Goal: Entertainment & Leisure: Consume media (video, audio)

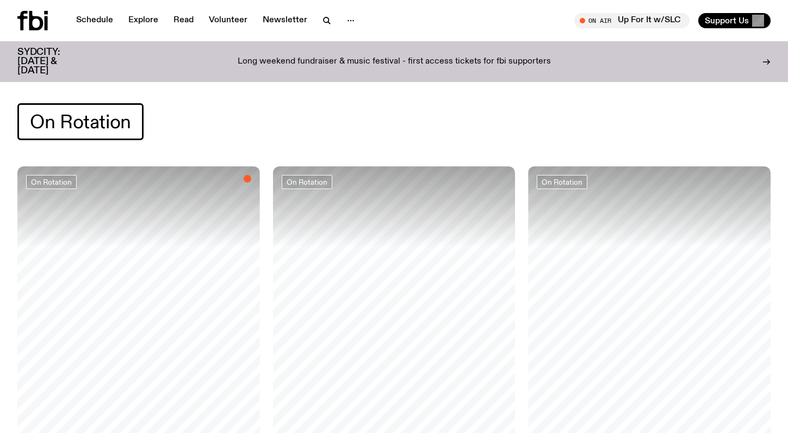
click at [19, 23] on icon at bounding box center [32, 21] width 30 height 20
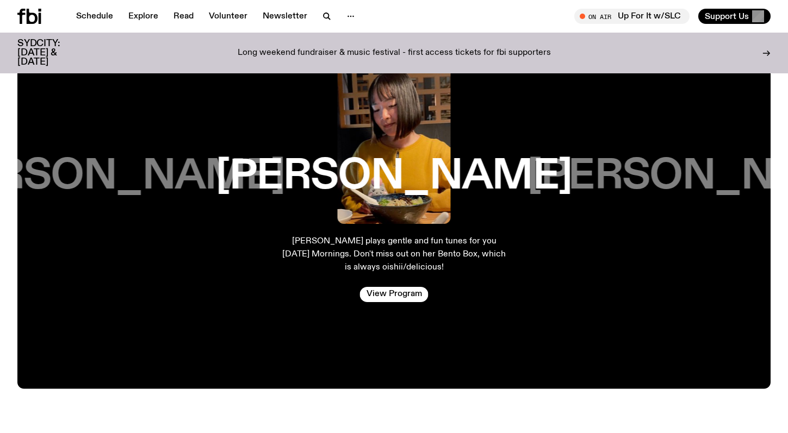
scroll to position [1832, 0]
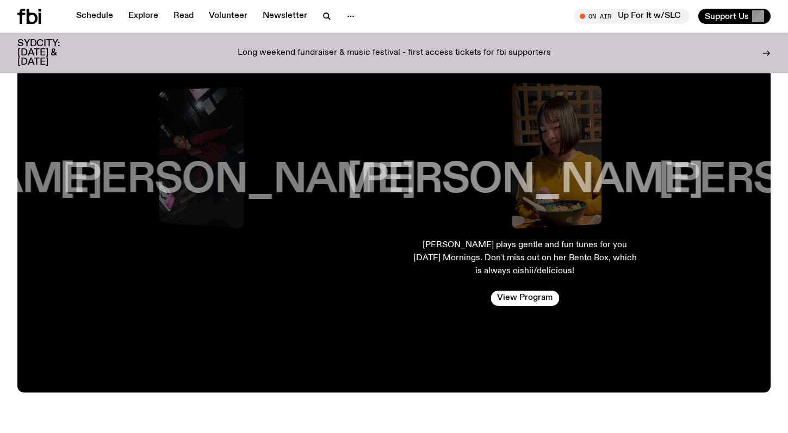
drag, startPoint x: 178, startPoint y: 179, endPoint x: 330, endPoint y: 197, distance: 153.2
click at [326, 197] on h3 "[PERSON_NAME]" at bounding box center [238, 180] width 356 height 41
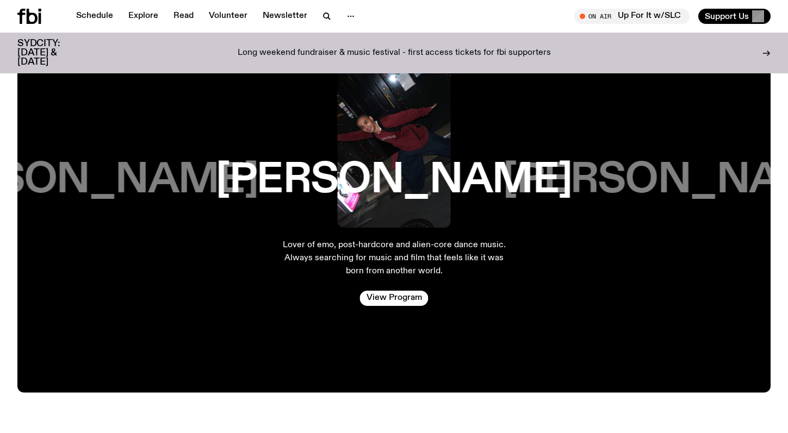
drag, startPoint x: 304, startPoint y: 185, endPoint x: 491, endPoint y: 188, distance: 186.4
click at [485, 187] on div "[PERSON_NAME]" at bounding box center [394, 180] width 226 height 41
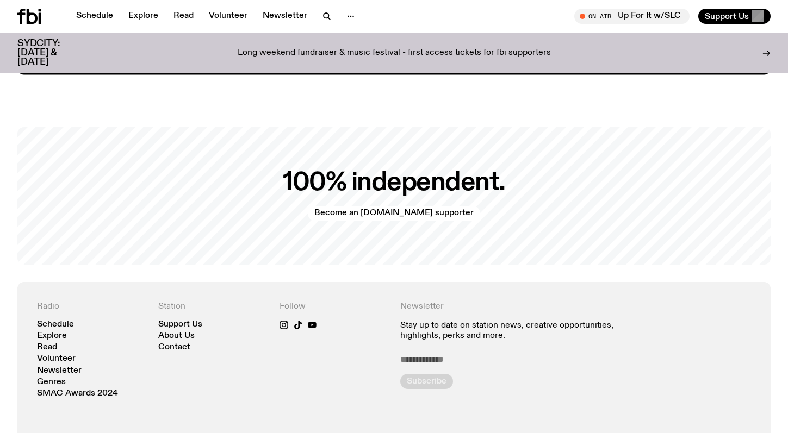
scroll to position [2182, 0]
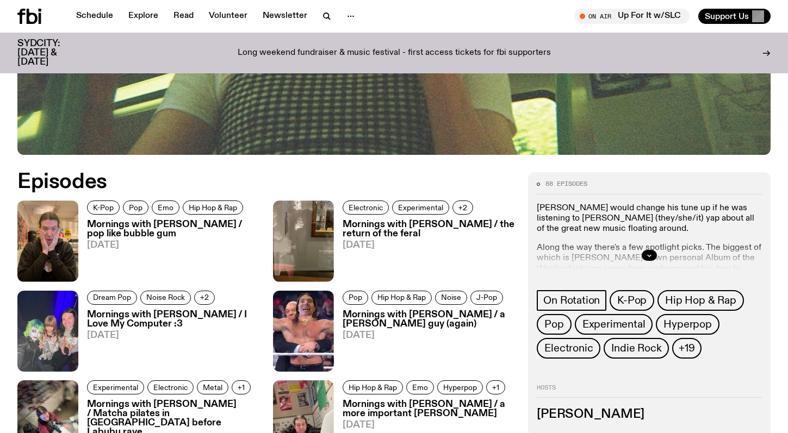
scroll to position [521, 0]
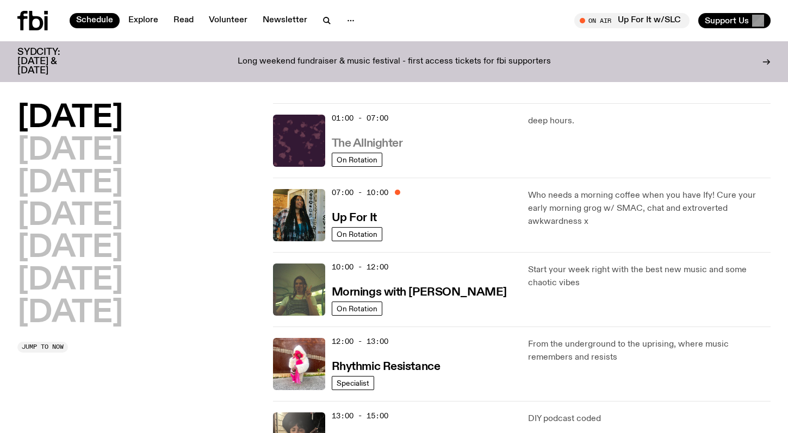
click at [384, 144] on h3 "The Allnighter" at bounding box center [367, 143] width 71 height 11
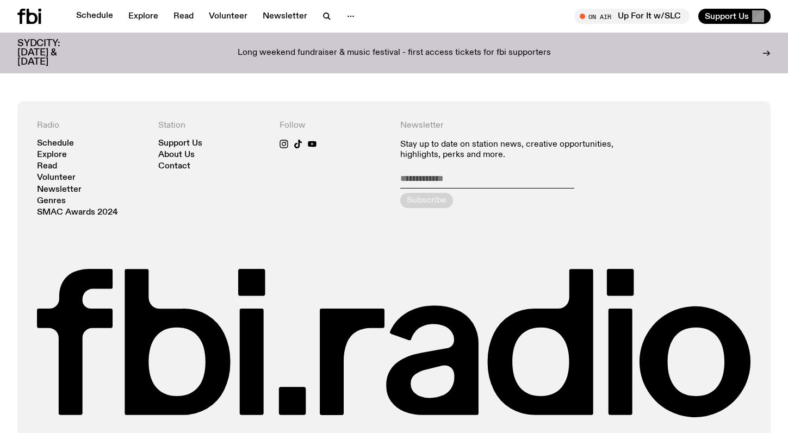
scroll to position [2095, 0]
